Goal: Transaction & Acquisition: Obtain resource

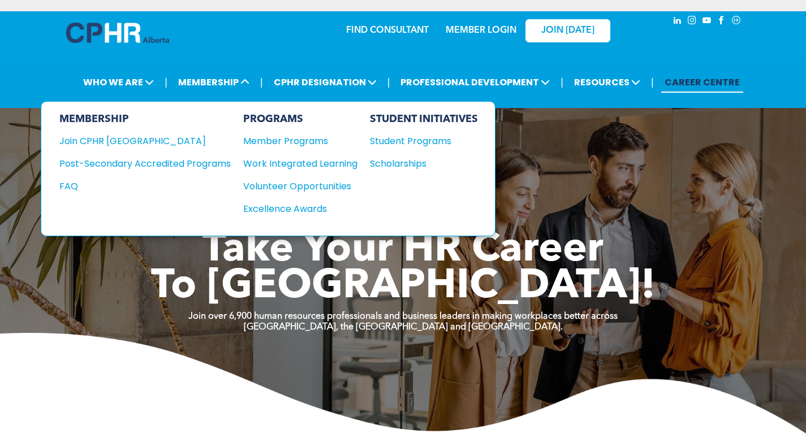
click at [401, 167] on div "Scholarships" at bounding box center [418, 164] width 97 height 14
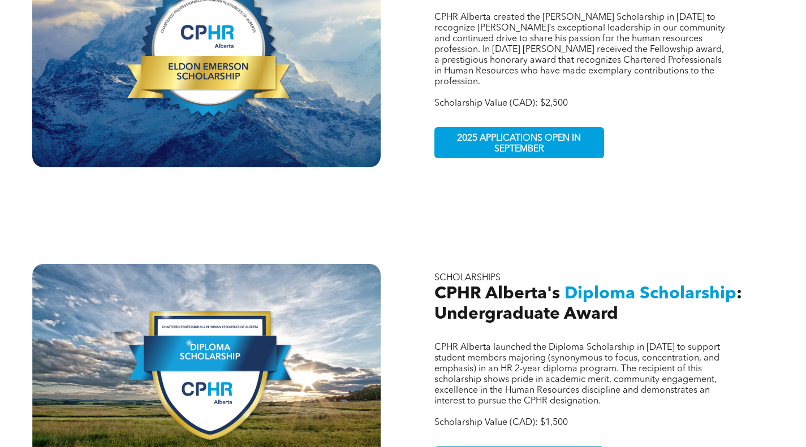
scroll to position [509, 0]
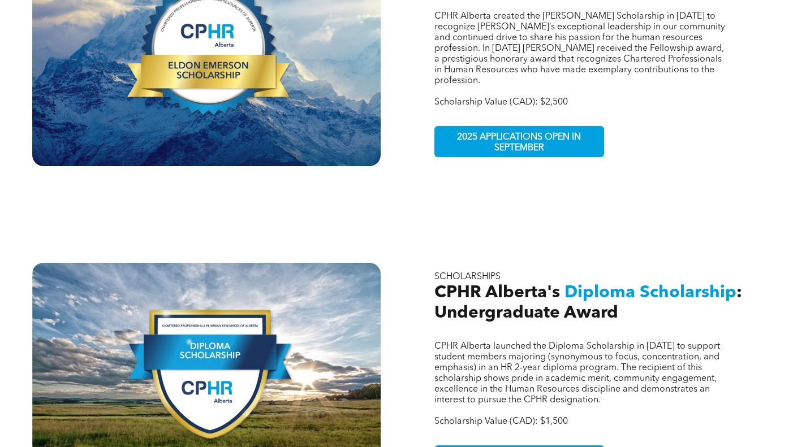
click at [553, 127] on span "2025 APPLICATIONS OPEN IN SEPTEMBER" at bounding box center [518, 143] width 165 height 33
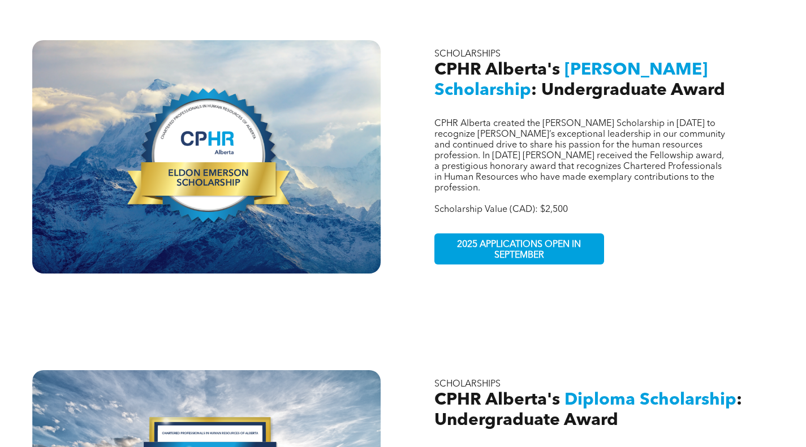
scroll to position [396, 0]
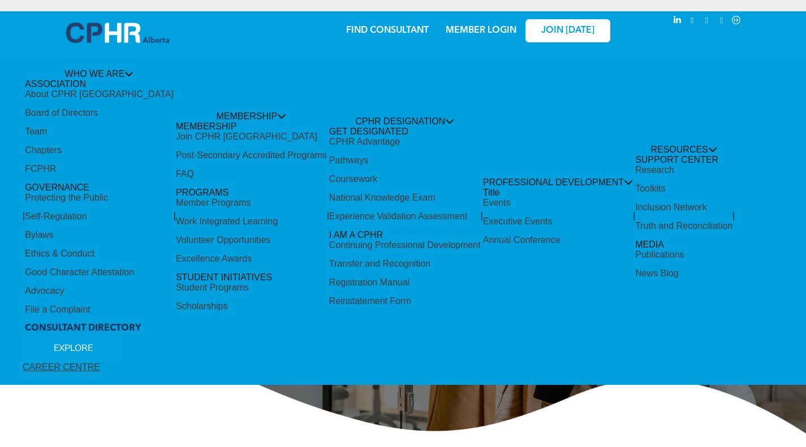
scroll to position [283, 0]
